Goal: Book appointment/travel/reservation: Register for event/course

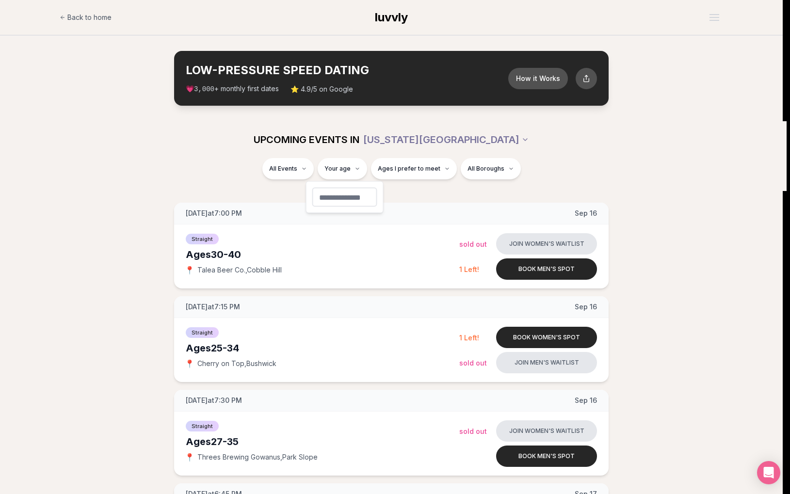
type input "**"
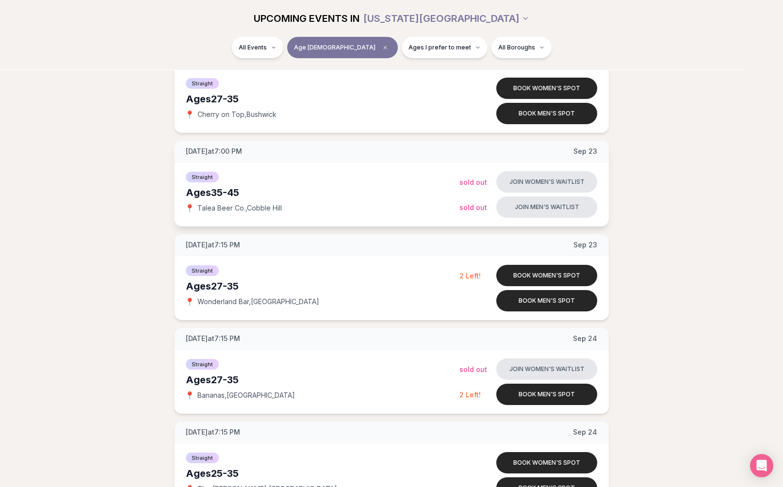
scroll to position [711, 0]
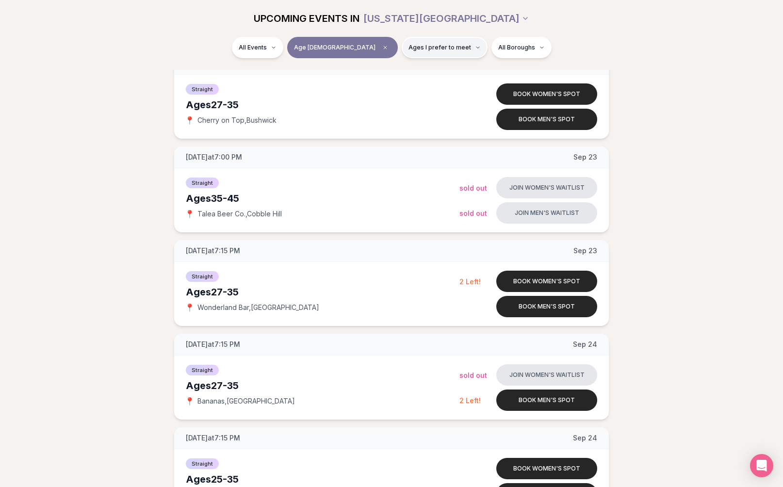
click at [428, 44] on span "Ages I prefer to meet" at bounding box center [439, 48] width 63 height 8
click at [397, 69] on span "Younger than me" at bounding box center [412, 71] width 54 height 10
click at [379, 69] on button "Younger than me" at bounding box center [375, 71] width 8 height 8
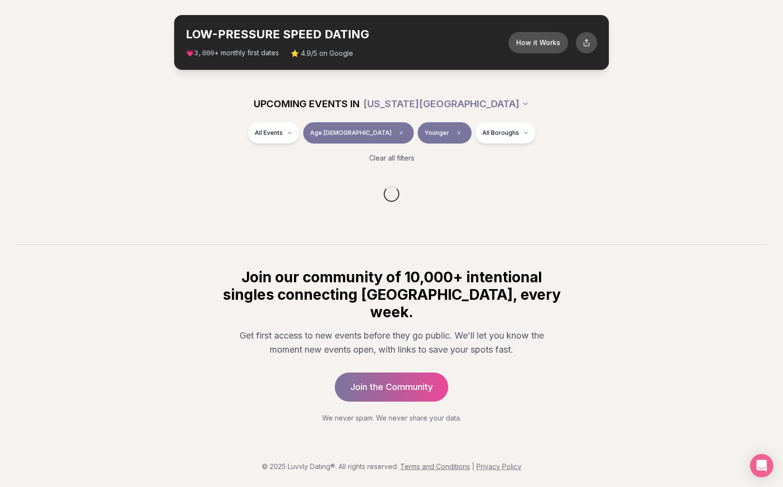
click at [624, 68] on div "Back to home luvvly LOW-PRESSURE SPEED DATING How it Works 💗 3,000 + monthly fi…" at bounding box center [391, 225] width 783 height 523
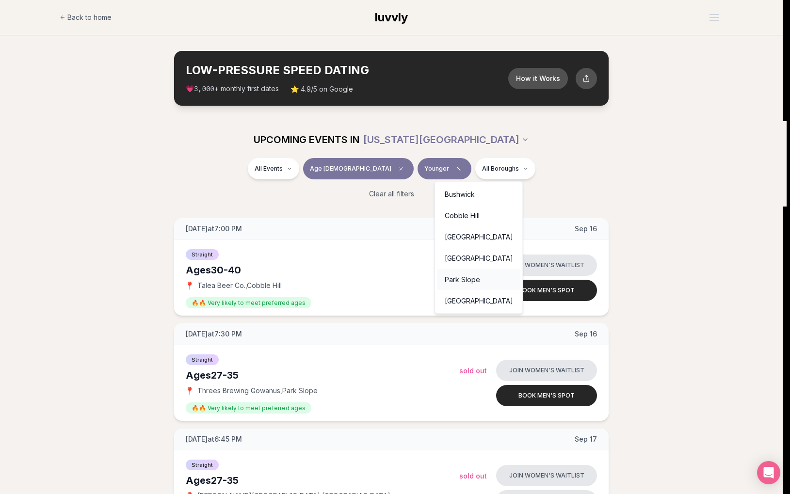
click at [478, 283] on div "Park Slope" at bounding box center [479, 279] width 84 height 21
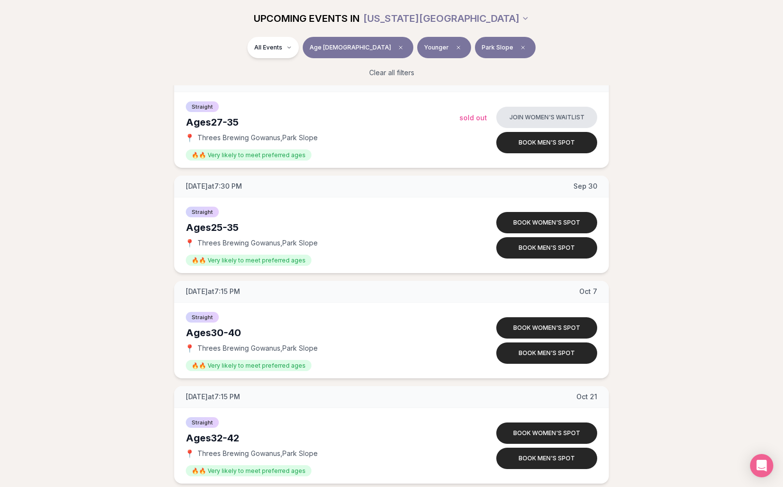
click at [482, 49] on span "Park Slope" at bounding box center [498, 48] width 32 height 8
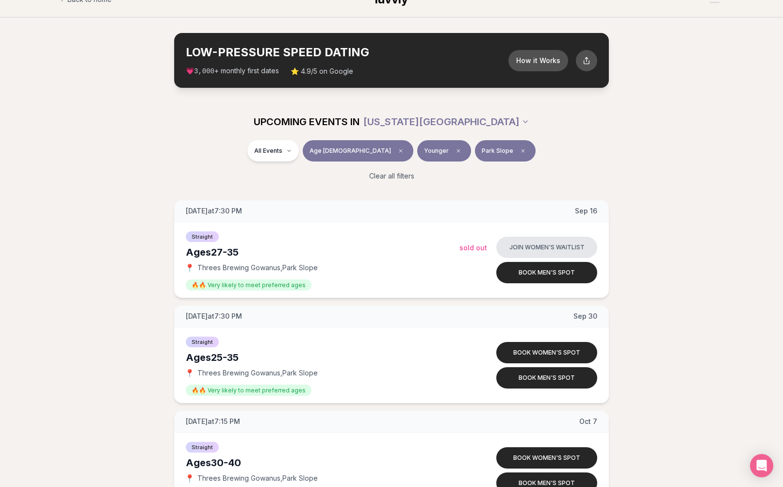
scroll to position [11, 0]
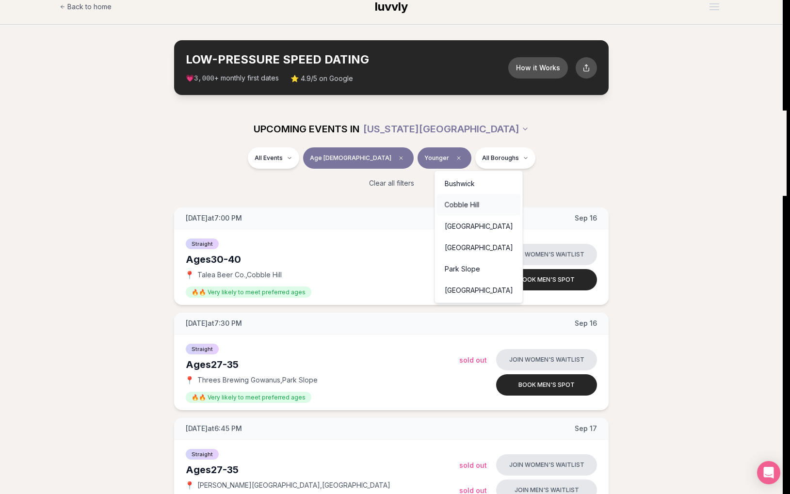
click at [469, 204] on div "Cobble Hill" at bounding box center [479, 204] width 84 height 21
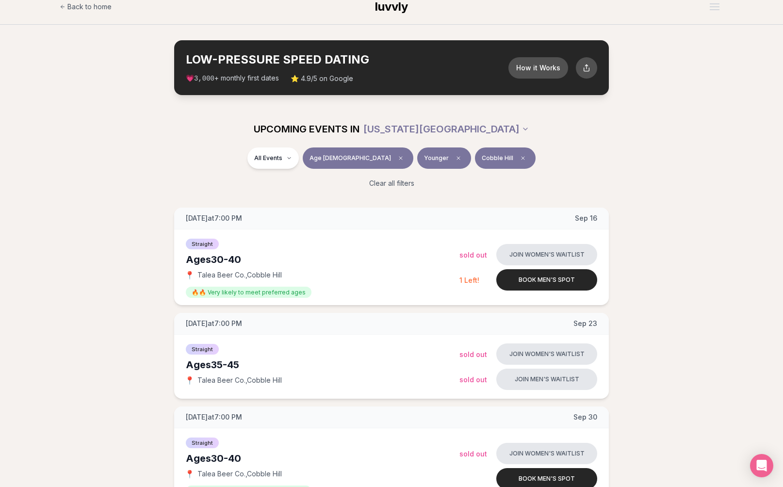
click at [475, 149] on button "Cobble Hill" at bounding box center [505, 157] width 61 height 21
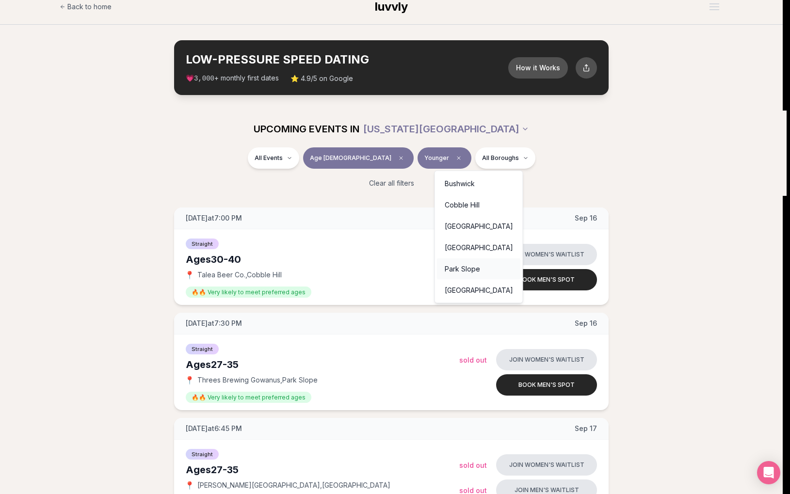
click at [477, 263] on div "Park Slope" at bounding box center [479, 268] width 84 height 21
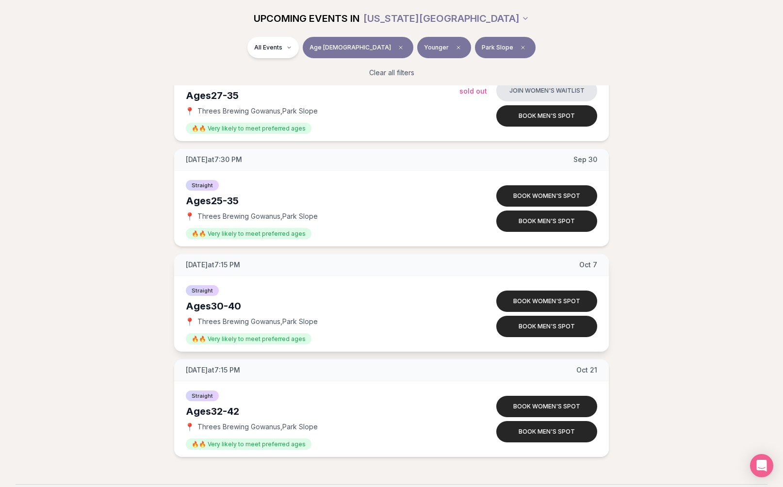
scroll to position [175, 0]
